Goal: Complete application form

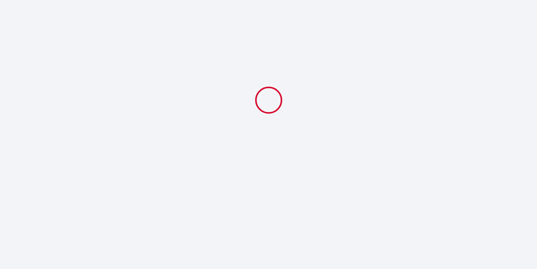
select select
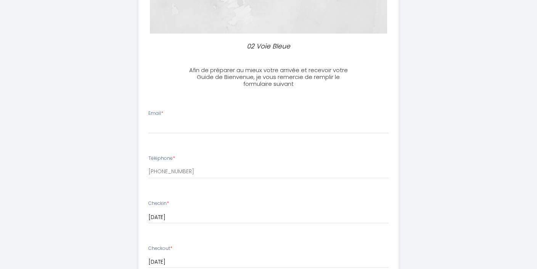
scroll to position [147, 0]
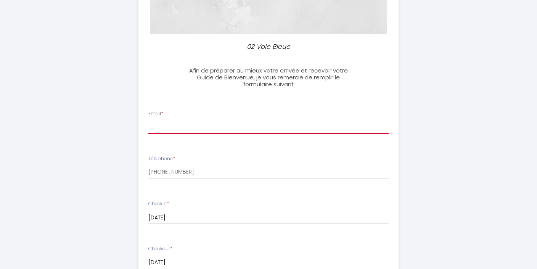
click at [155, 128] on input "Email *" at bounding box center [268, 127] width 241 height 14
type input "[EMAIL_ADDRESS][DOMAIN_NAME]"
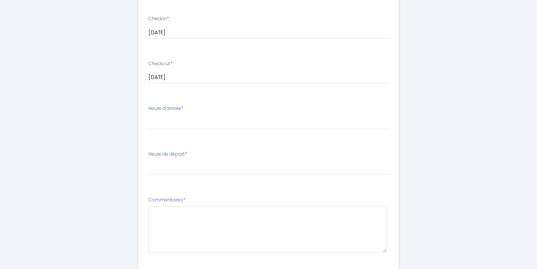
scroll to position [361, 0]
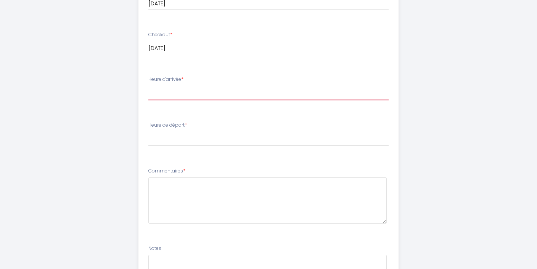
click at [171, 94] on select "16:00 16:30 17:00 17:30 18:00 18:30 19:00 19:30 20:00 20:30 21:00 21:30 22:00 2…" at bounding box center [268, 93] width 241 height 14
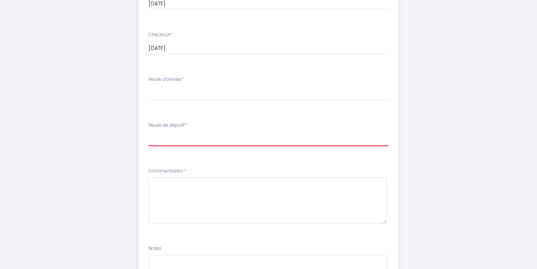
click at [184, 138] on select "00:00 00:30 01:00 01:30 02:00 02:30 03:00 03:30 04:00 04:30 05:00 05:30 06:00 0…" at bounding box center [268, 139] width 241 height 14
click at [148, 132] on select "00:00 00:30 01:00 01:30 02:00 02:30 03:00 03:30 04:00 04:30 05:00 05:30 06:00 0…" at bounding box center [268, 139] width 241 height 14
click at [167, 140] on select "00:00 00:30 01:00 01:30 02:00 02:30 03:00 03:30 04:00 04:30 05:00 05:30 06:00 0…" at bounding box center [268, 139] width 241 height 14
click at [176, 140] on select "00:00 00:30 01:00 01:30 02:00 02:30 03:00 03:30 04:00 04:30 05:00 05:30 06:00 0…" at bounding box center [268, 139] width 241 height 14
select select "08:00"
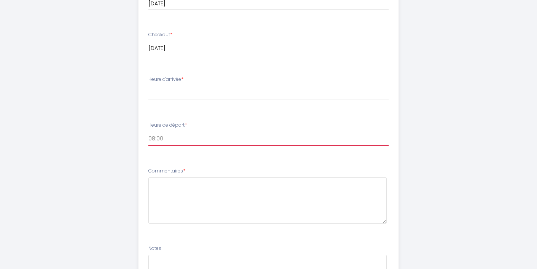
click at [148, 132] on select "00:00 00:30 01:00 01:30 02:00 02:30 03:00 03:30 04:00 04:30 05:00 05:30 06:00 0…" at bounding box center [268, 139] width 241 height 14
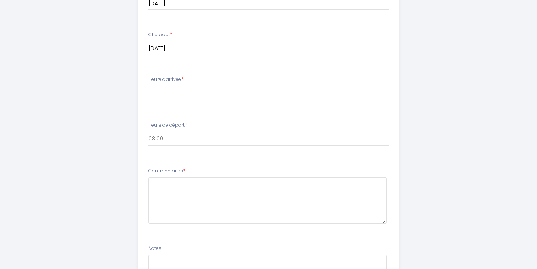
click at [167, 98] on select "16:00 16:30 17:00 17:30 18:00 18:30 19:00 19:30 20:00 20:30 21:00 21:30 22:00 2…" at bounding box center [268, 93] width 241 height 14
select select "16:00"
click at [148, 86] on select "16:00 16:30 17:00 17:30 18:00 18:30 19:00 19:30 20:00 20:30 21:00 21:30 22:00 2…" at bounding box center [268, 93] width 241 height 14
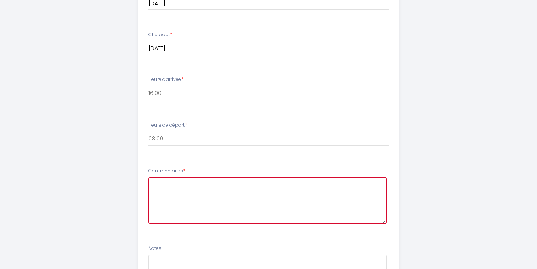
click at [185, 192] on textarea at bounding box center [267, 200] width 239 height 46
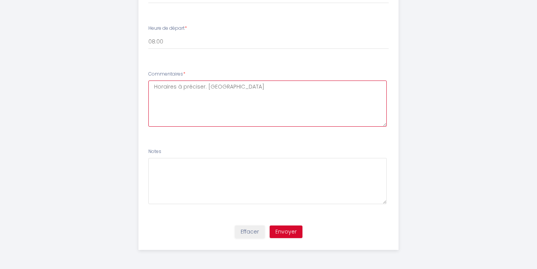
scroll to position [458, 0]
type textarea "Horaires à préciser. [GEOGRAPHIC_DATA]"
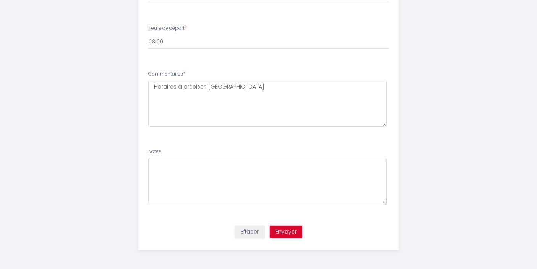
click at [289, 232] on button "Envoyer" at bounding box center [286, 231] width 33 height 13
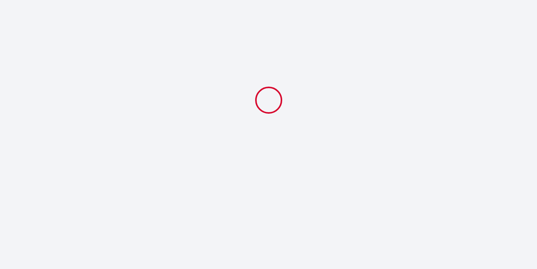
scroll to position [0, 0]
select select "08:00"
